Goal: Communication & Community: Share content

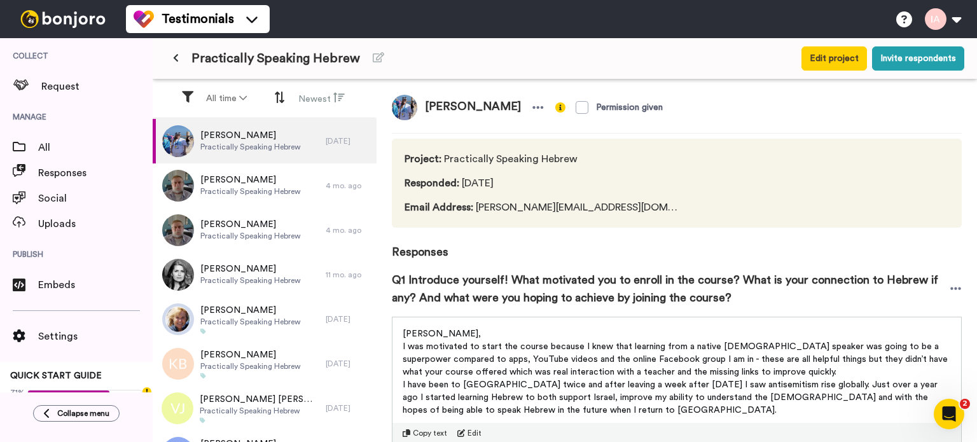
scroll to position [700, 0]
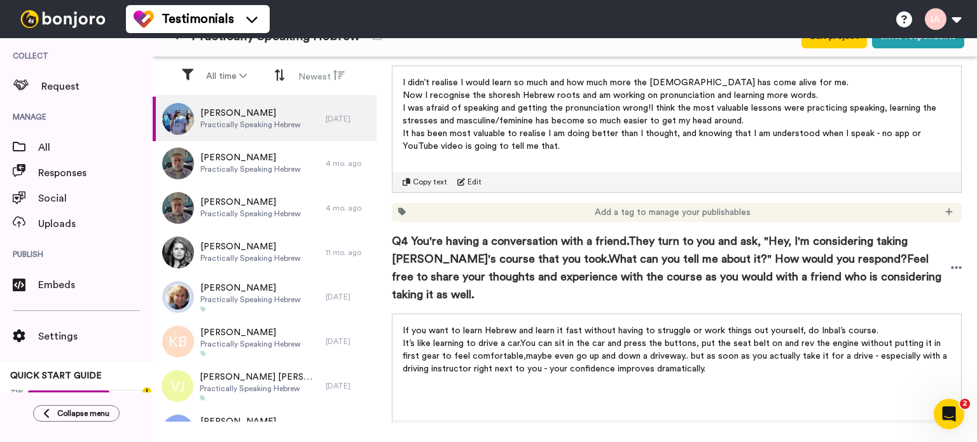
scroll to position [663, 0]
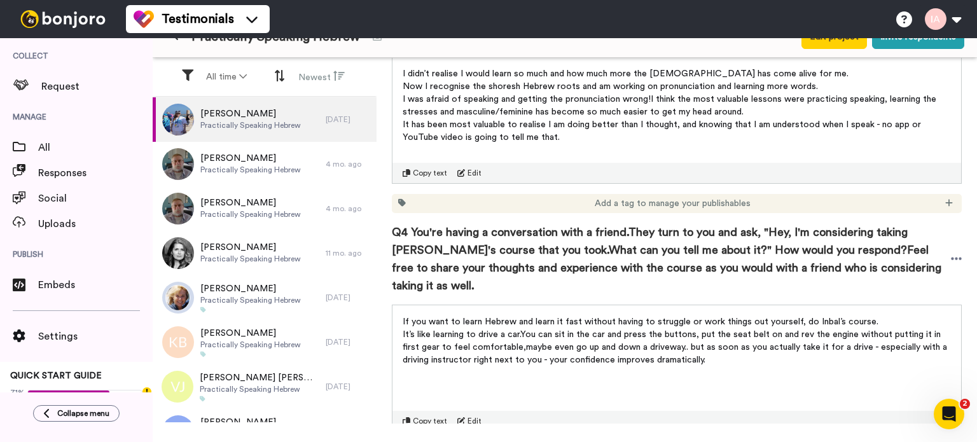
click at [427, 322] on nr-sentence "If you want to learn Hebrew and learn it fast without having to struggle or wor…" at bounding box center [641, 321] width 476 height 9
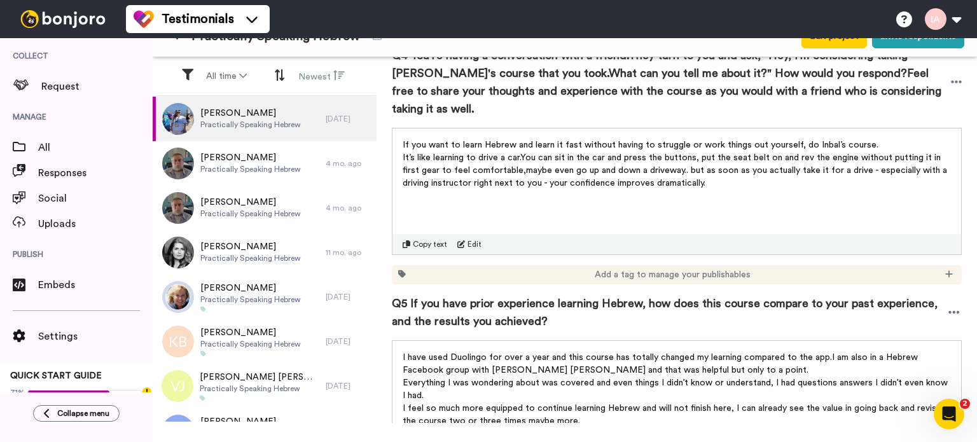
scroll to position [967, 0]
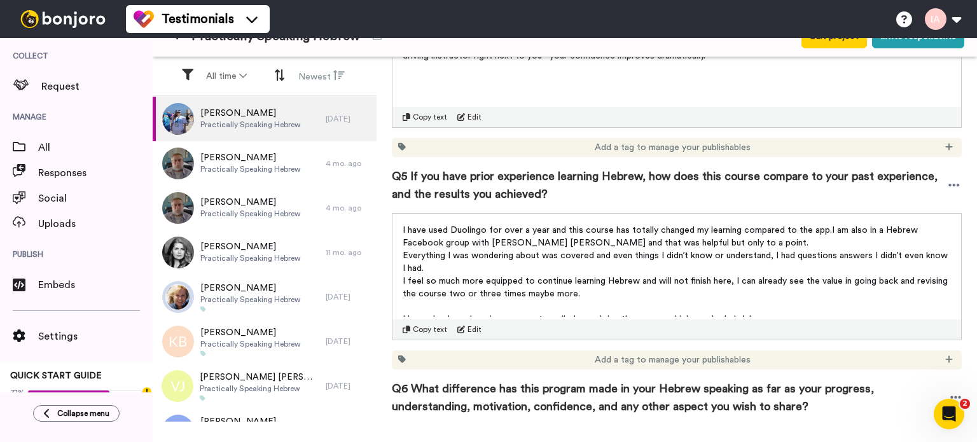
click at [447, 229] on nr-sentence "I have used Duolingo for over a year and this course has totally changed my lea…" at bounding box center [617, 230] width 429 height 9
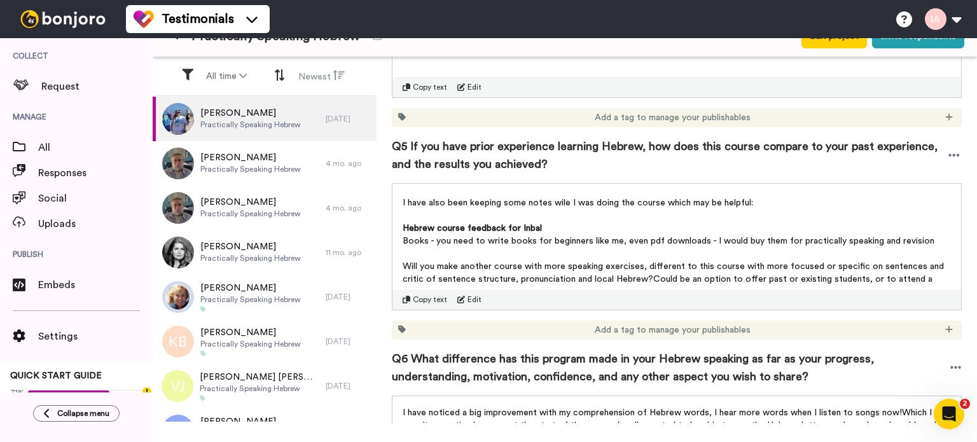
scroll to position [119, 0]
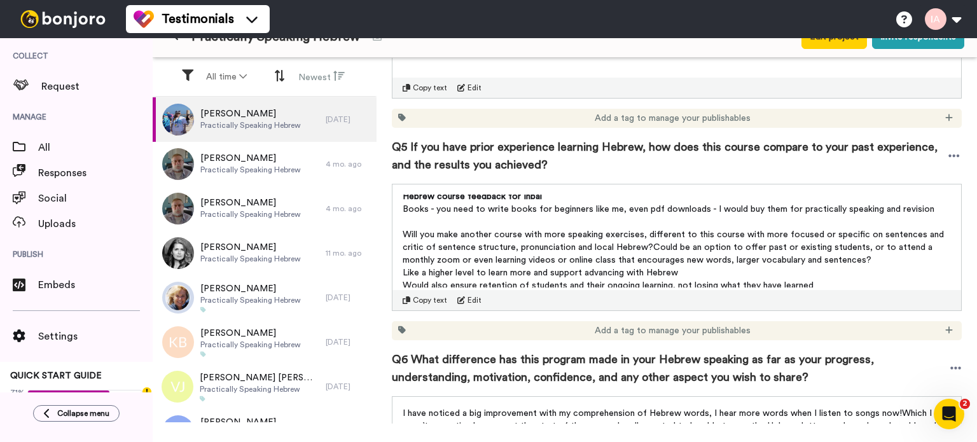
click at [438, 233] on nr-sentence "Will you make another course with more speaking exercises, different to this co…" at bounding box center [675, 241] width 544 height 22
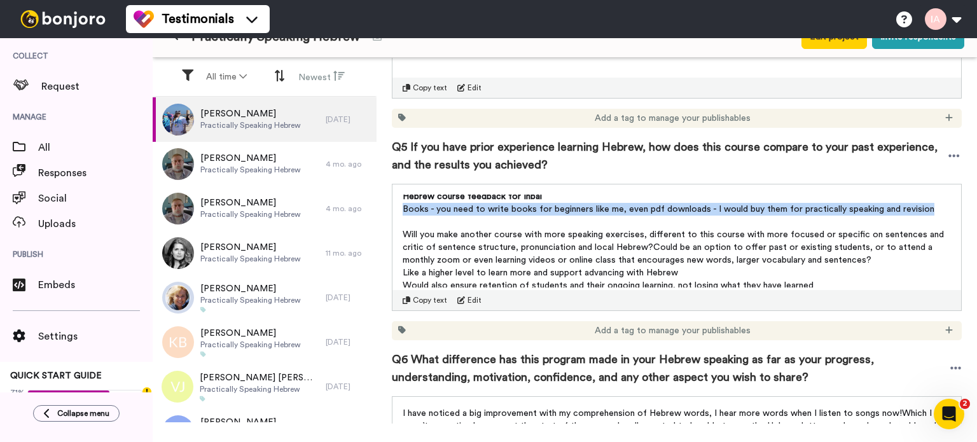
drag, startPoint x: 396, startPoint y: 205, endPoint x: 942, endPoint y: 214, distance: 545.8
click at [942, 214] on div "I have used Duolingo for over a year and this course has totally changed my lea…" at bounding box center [676, 237] width 569 height 106
copy nr-sentence "Books - you need to write books for beginners like me, even pdf downloads - I w…"
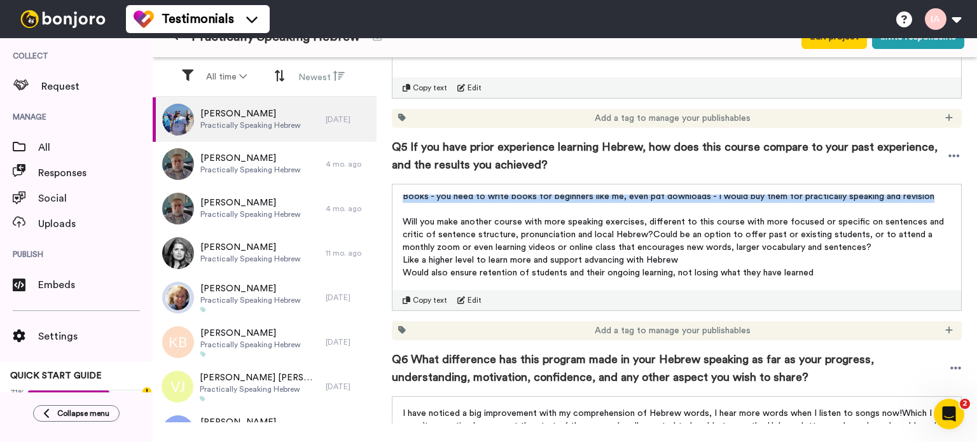
scroll to position [150, 0]
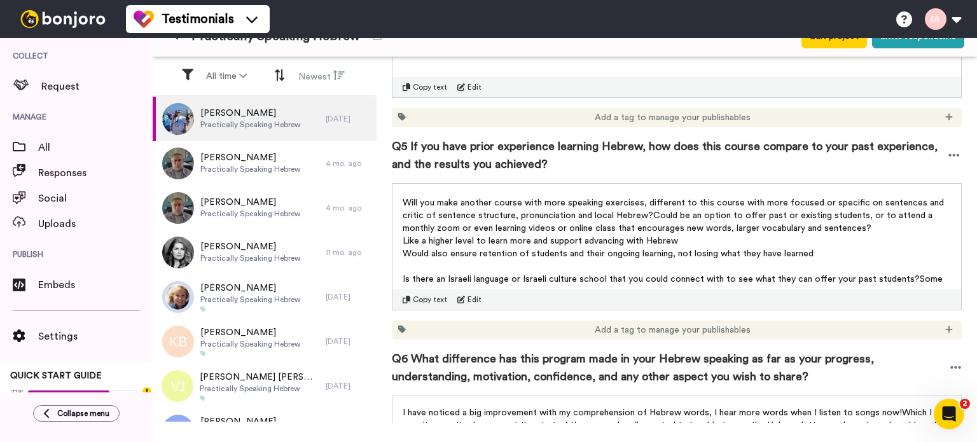
click at [440, 221] on p "Will you make another course with more speaking exercises, different to this co…" at bounding box center [677, 216] width 548 height 38
click at [449, 200] on nr-sentence "Will you make another course with more speaking exercises, different to this co…" at bounding box center [675, 209] width 544 height 22
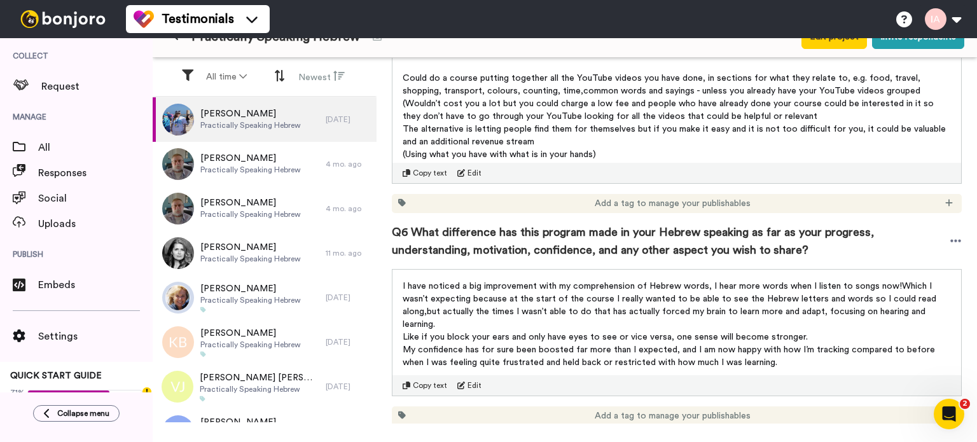
scroll to position [997, 0]
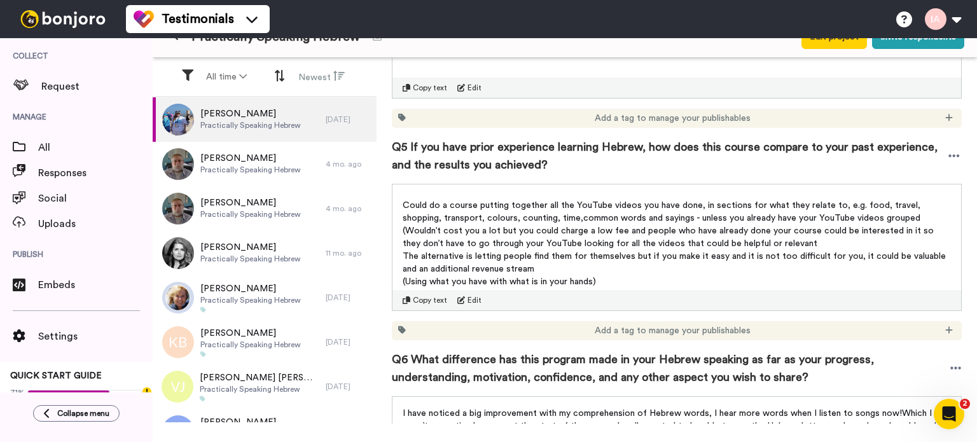
click at [428, 300] on span "Copy text" at bounding box center [430, 300] width 34 height 10
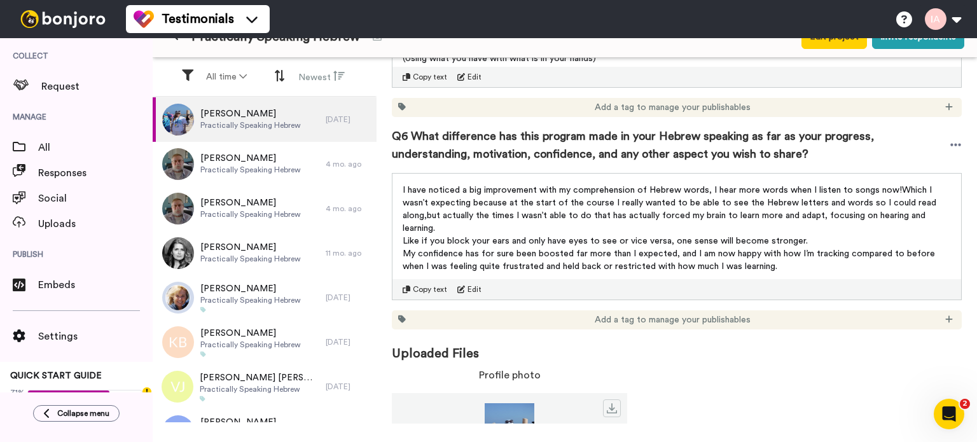
scroll to position [1239, 0]
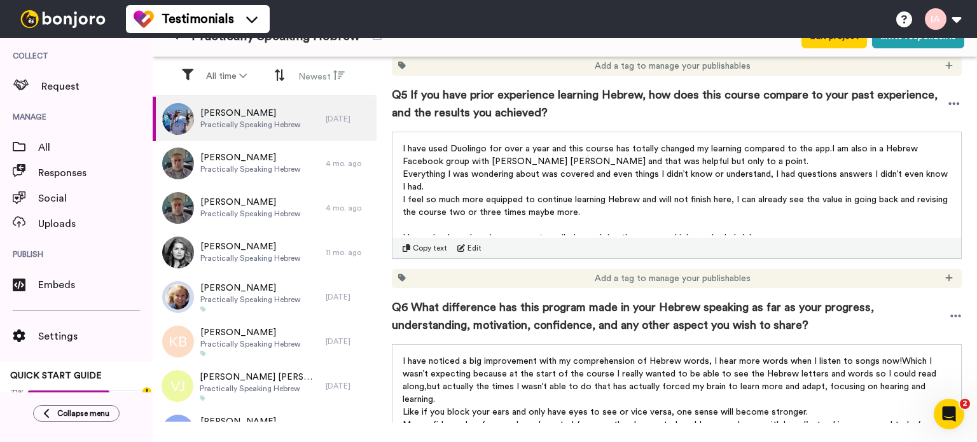
scroll to position [64, 0]
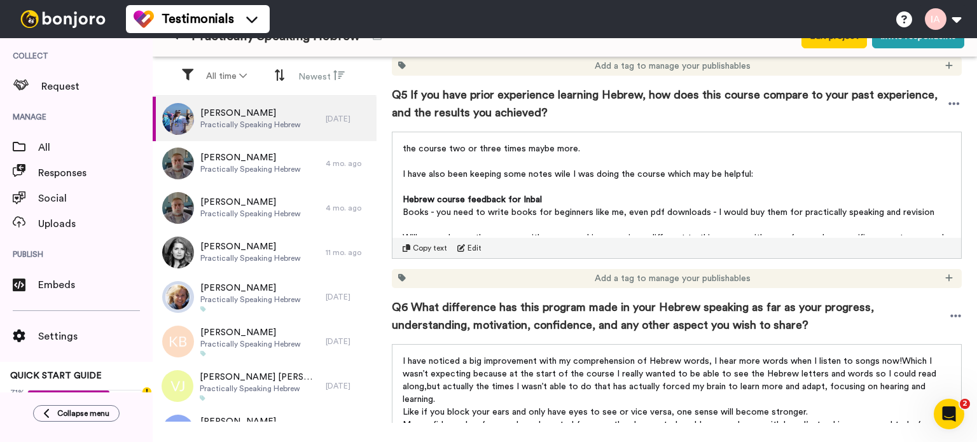
click at [489, 213] on nr-sentence "Books - you need to write books for beginners like me, even pdf downloads - I w…" at bounding box center [669, 212] width 532 height 9
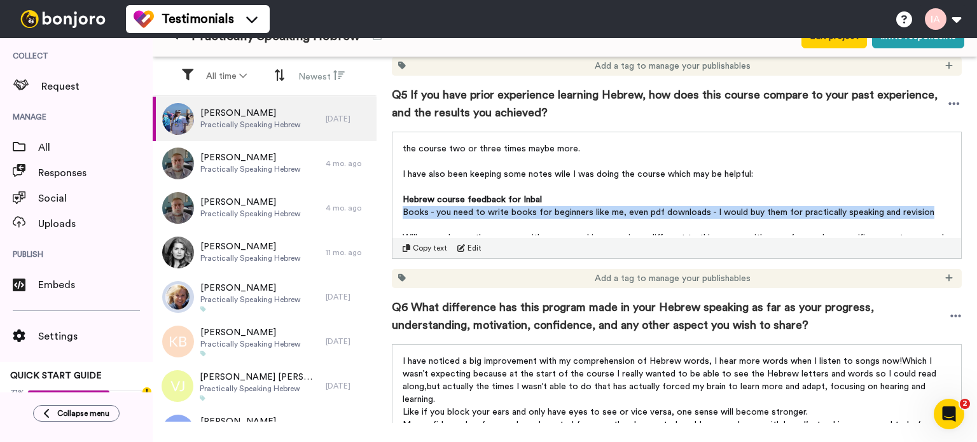
click at [489, 213] on nr-sentence "Books - you need to write books for beginners like me, even pdf downloads - I w…" at bounding box center [669, 212] width 532 height 9
copy nr-sentence "Books - you need to write books for beginners like me, even pdf downloads - I w…"
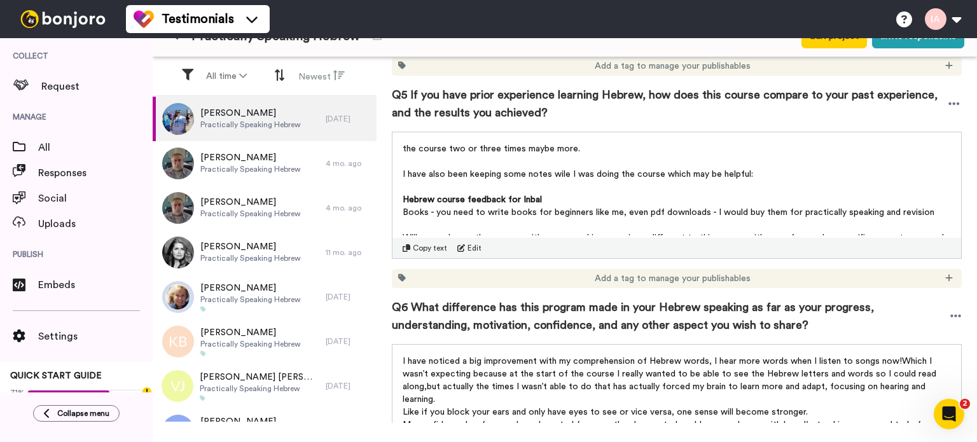
click at [421, 249] on span "Copy text" at bounding box center [430, 248] width 34 height 10
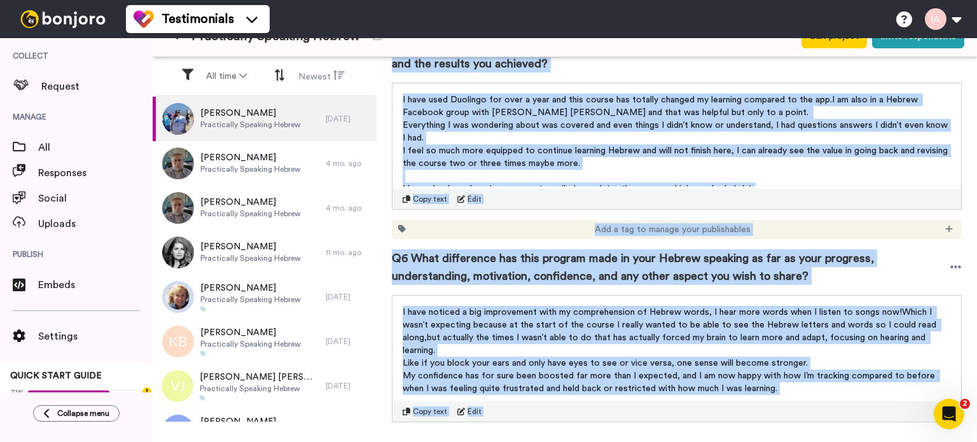
scroll to position [1305, 0]
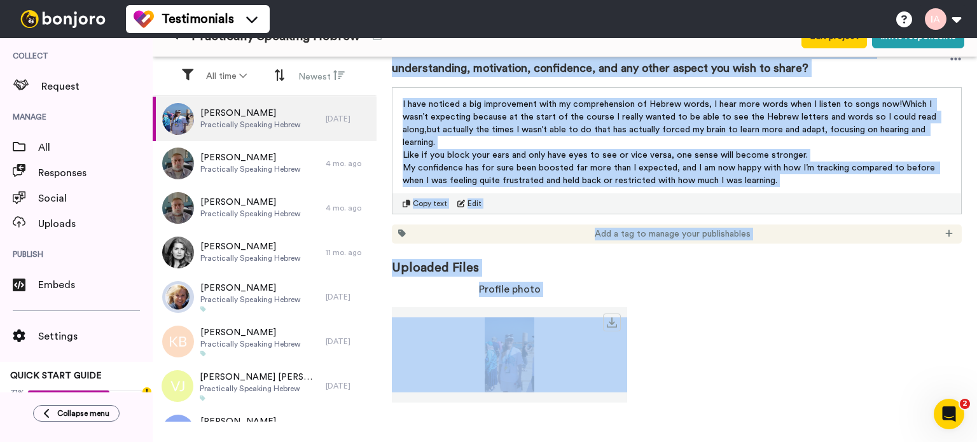
drag, startPoint x: 427, startPoint y: 82, endPoint x: 511, endPoint y: 472, distance: 399.0
click at [511, 441] on html "Testimonials Switch to Video messaging Testimonials Settings Discover Help & Su…" at bounding box center [488, 221] width 977 height 442
copy div "Lore Ipsu Dolorsitam conse Adipisc : Elitseddoei Temporin Utlabo Etdolorem : 6 …"
